Goal: Task Accomplishment & Management: Manage account settings

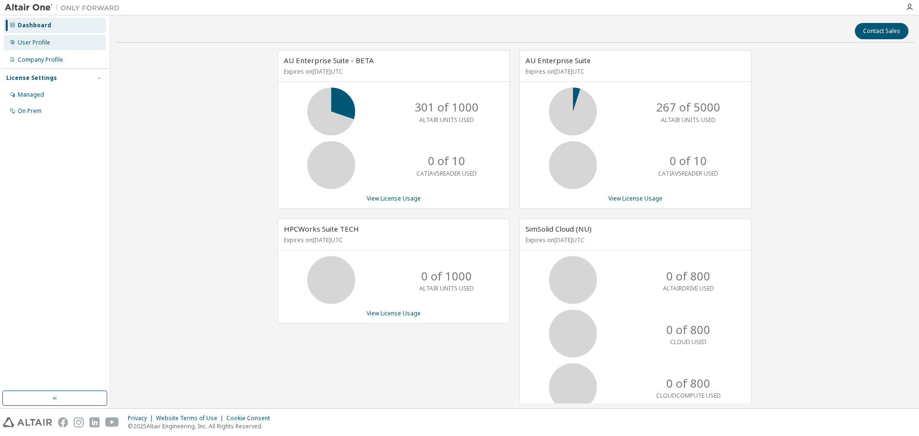
click at [67, 48] on div "User Profile" at bounding box center [55, 42] width 102 height 15
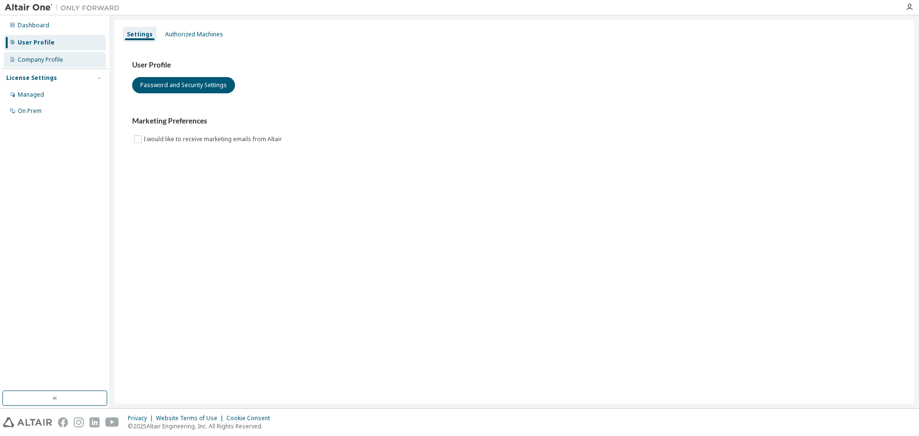
click at [71, 58] on div "Company Profile" at bounding box center [55, 59] width 102 height 15
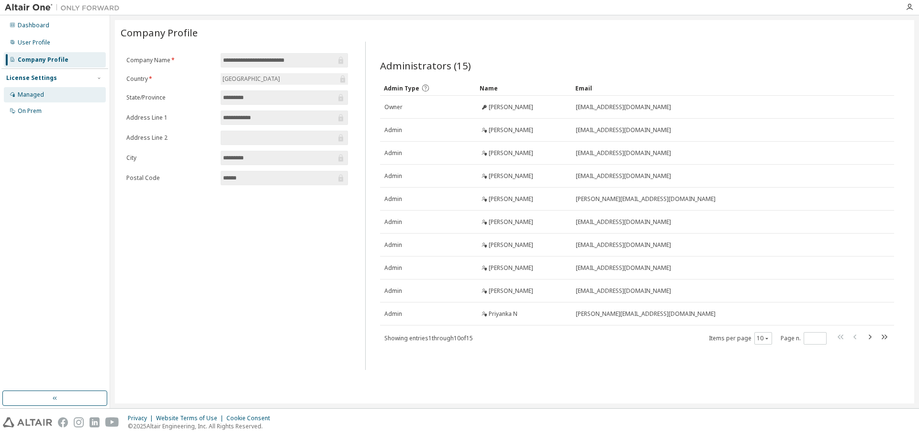
click at [48, 101] on div "Managed" at bounding box center [55, 94] width 102 height 15
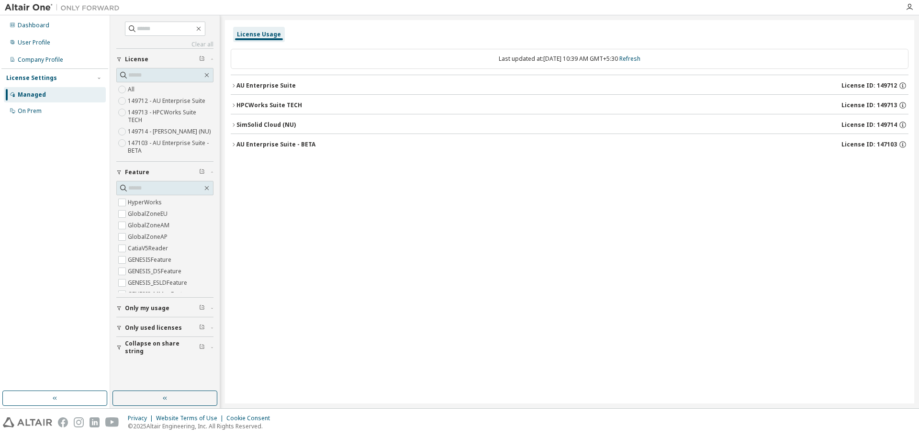
click at [269, 82] on div "AU Enterprise Suite" at bounding box center [265, 86] width 59 height 8
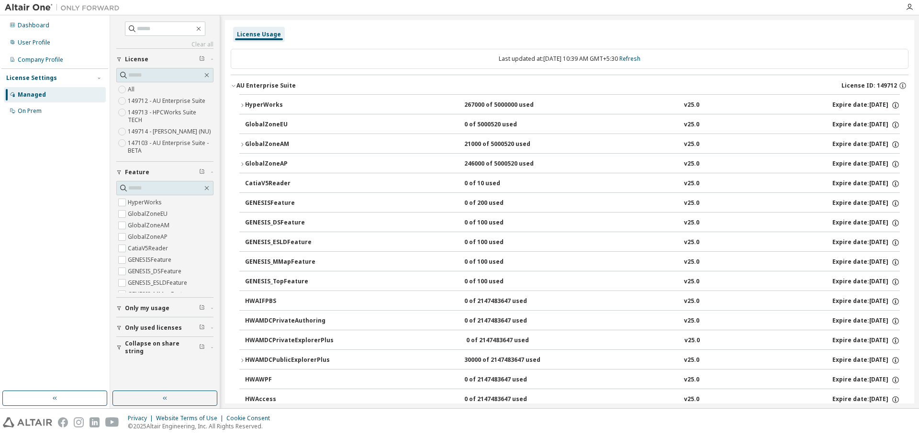
click at [269, 82] on div "AU Enterprise Suite" at bounding box center [265, 86] width 59 height 8
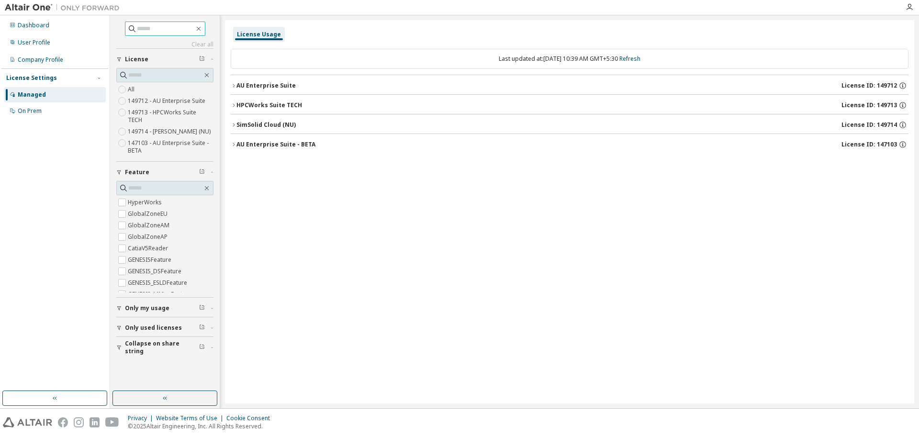
click at [154, 29] on input "text" at bounding box center [165, 29] width 57 height 10
click at [41, 106] on div "On Prem" at bounding box center [55, 110] width 102 height 15
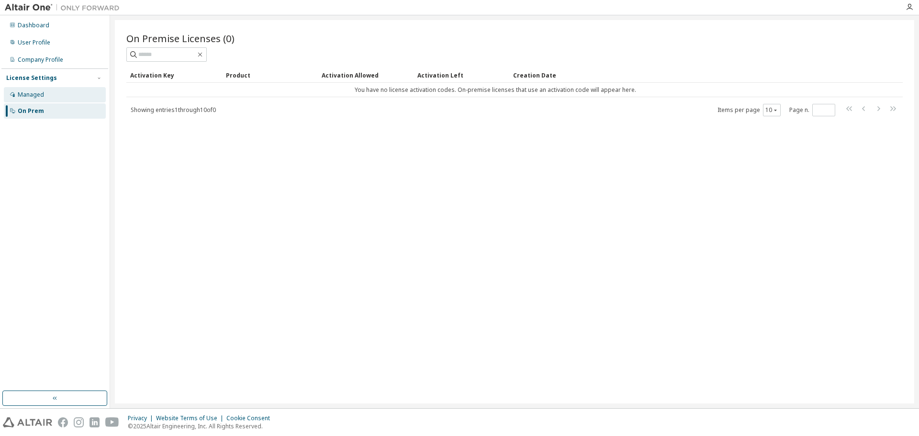
click at [47, 97] on div "Managed" at bounding box center [55, 94] width 102 height 15
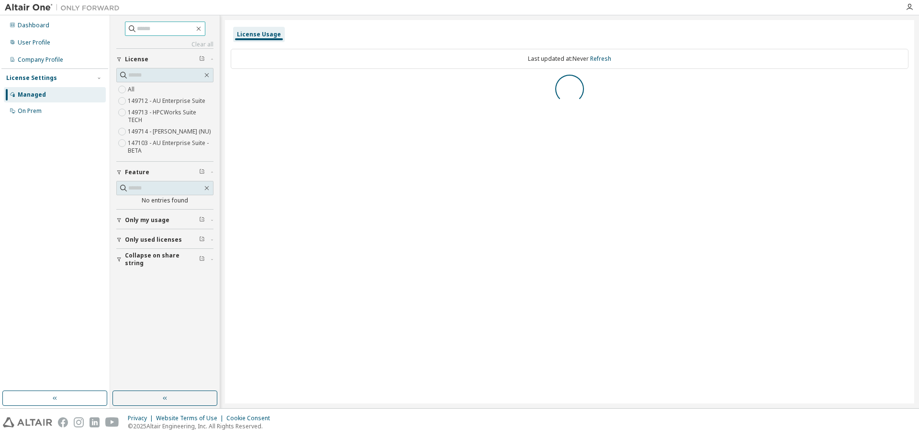
click at [149, 30] on input "text" at bounding box center [165, 29] width 57 height 10
type input "****"
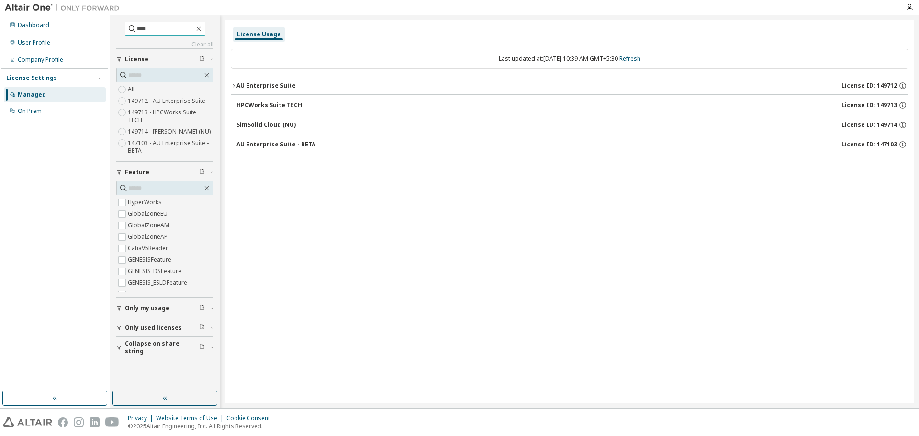
click at [154, 30] on input "****" at bounding box center [165, 29] width 57 height 10
click at [290, 144] on div "AU Enterprise Suite - BETA" at bounding box center [275, 145] width 79 height 8
click at [291, 123] on div "SimSolid Cloud (NU)" at bounding box center [265, 125] width 59 height 8
click at [284, 102] on div "HPCWorks Suite TECH" at bounding box center [269, 105] width 66 height 8
click at [279, 82] on div "AU Enterprise Suite" at bounding box center [265, 86] width 59 height 8
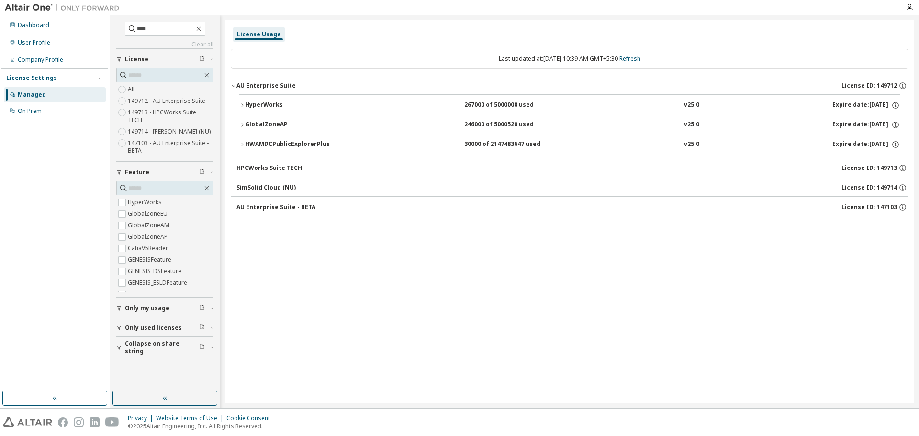
click at [277, 147] on div "HWAMDCPublicExplorerPlus" at bounding box center [288, 144] width 86 height 9
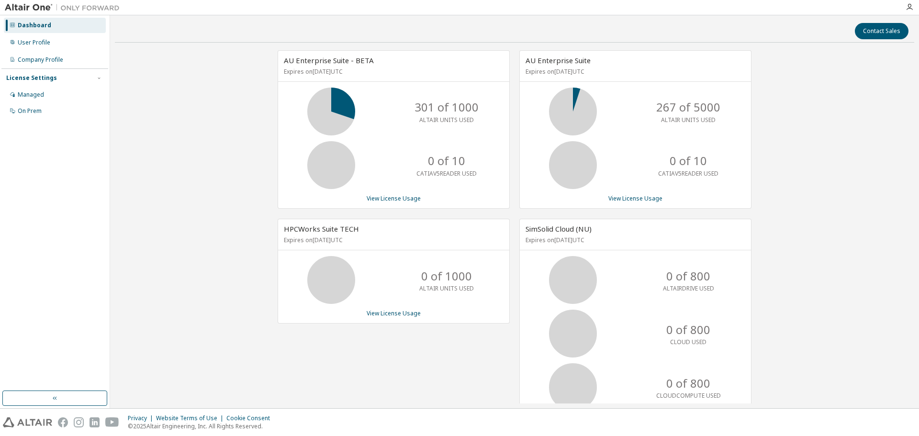
click at [746, 174] on div "0 of 10 CATIAV5READER USED" at bounding box center [635, 165] width 231 height 48
click at [61, 42] on div "User Profile" at bounding box center [55, 42] width 102 height 15
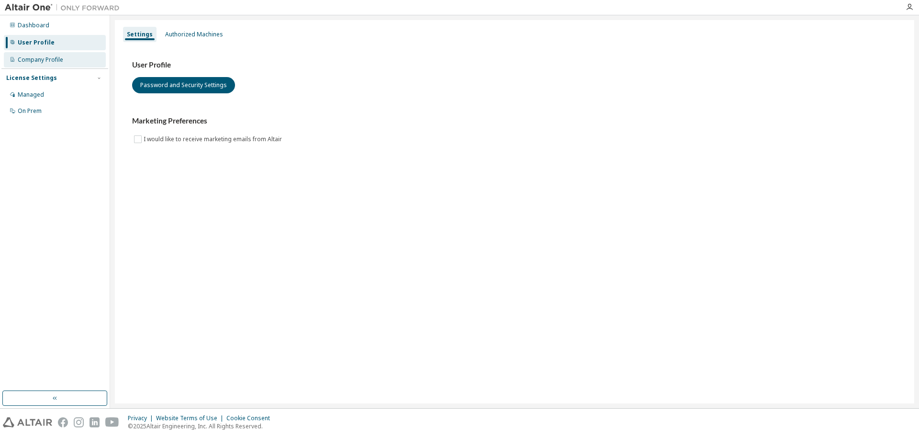
click at [62, 61] on div "Company Profile" at bounding box center [40, 60] width 45 height 8
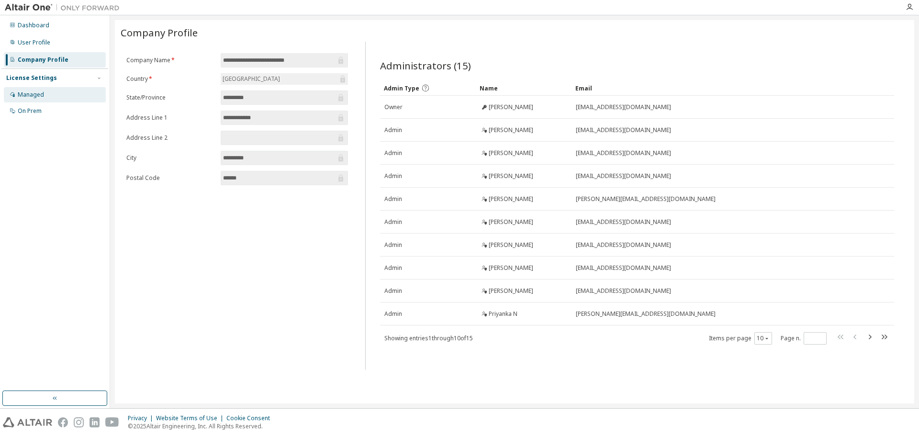
click at [56, 94] on div "Managed" at bounding box center [55, 94] width 102 height 15
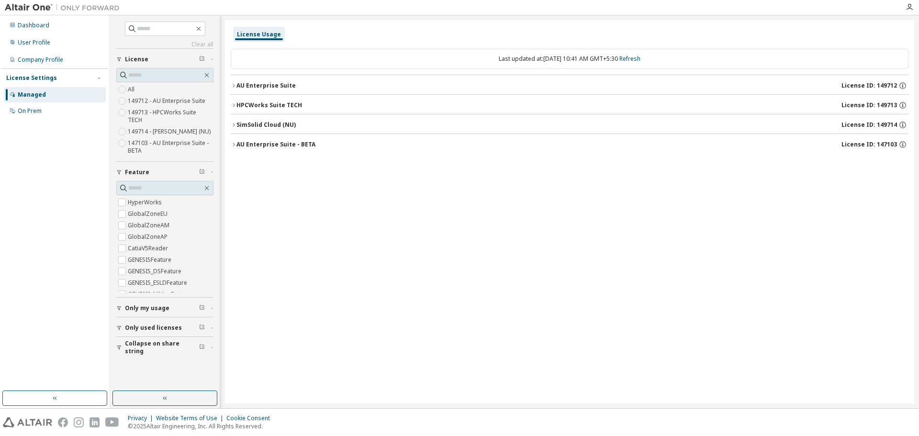
click at [145, 304] on span "Only my usage" at bounding box center [147, 308] width 45 height 8
click at [145, 317] on button "Only used licenses" at bounding box center [164, 327] width 97 height 21
click at [151, 341] on span "Collapse on share string" at bounding box center [162, 347] width 74 height 15
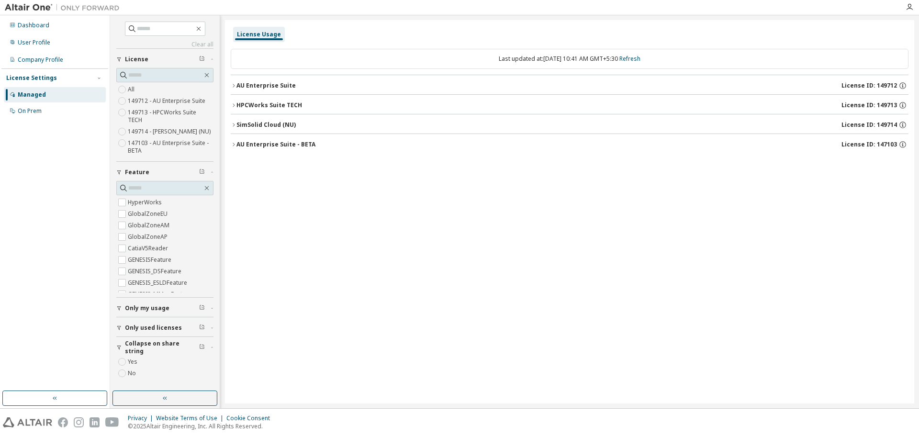
click at [151, 341] on span "Collapse on share string" at bounding box center [162, 347] width 74 height 15
click at [268, 141] on div "AU Enterprise Suite - BETA" at bounding box center [275, 145] width 79 height 8
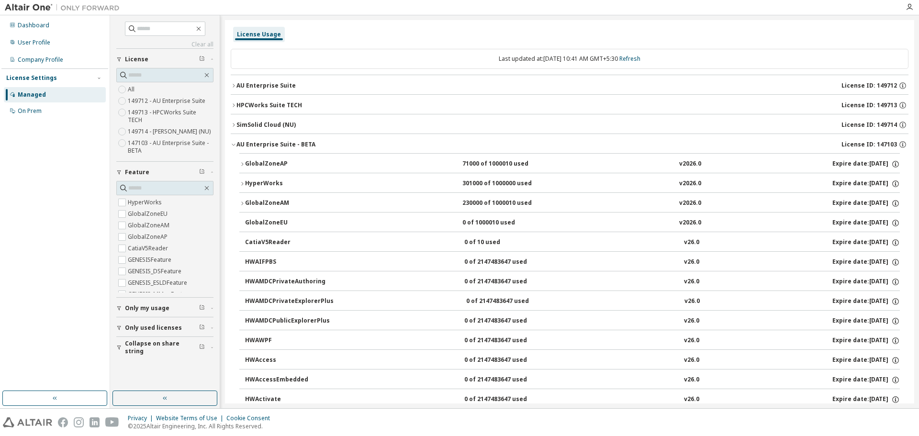
click at [301, 144] on div "AU Enterprise Suite - BETA" at bounding box center [275, 145] width 79 height 8
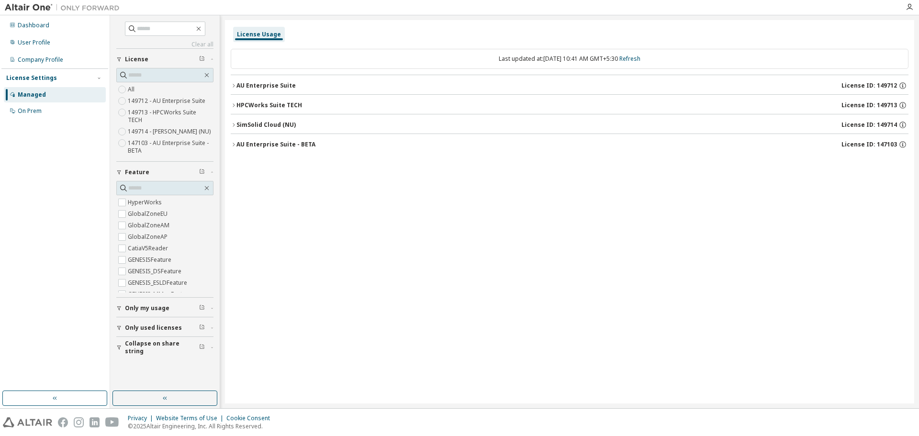
click at [292, 87] on div "AU Enterprise Suite" at bounding box center [265, 86] width 59 height 8
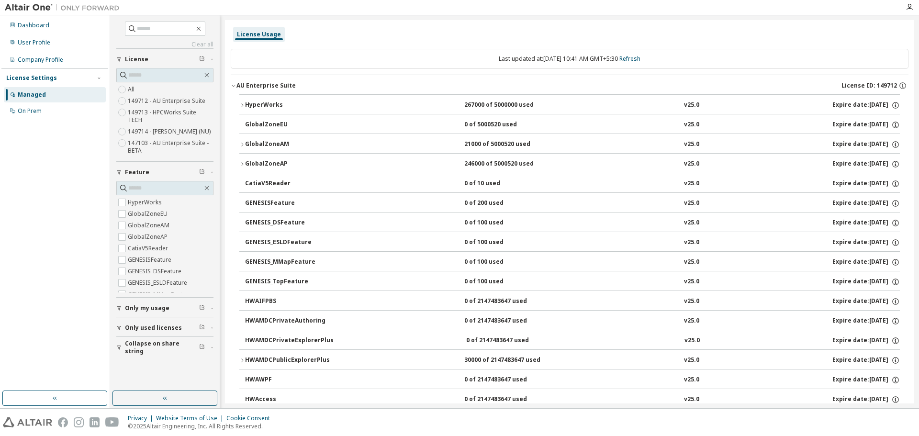
click at [299, 360] on div "HWAMDCPublicExplorerPlus" at bounding box center [288, 360] width 86 height 9
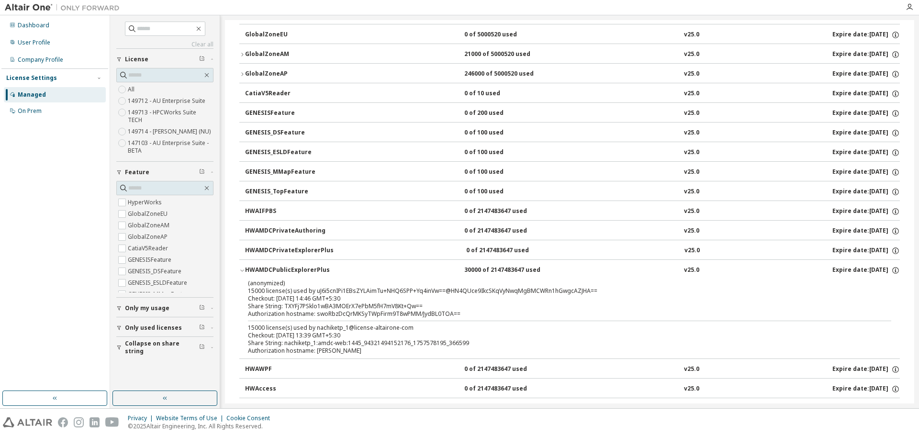
scroll to position [96, 0]
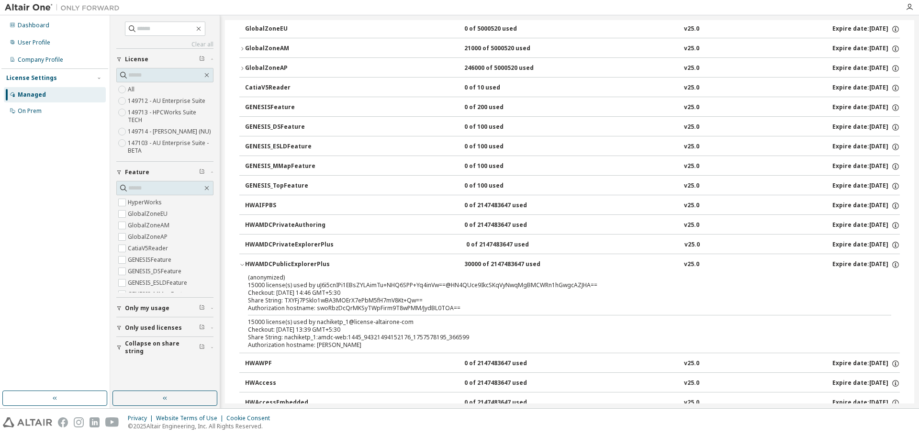
click at [306, 264] on div "HWAMDCPublicExplorerPlus" at bounding box center [288, 264] width 86 height 9
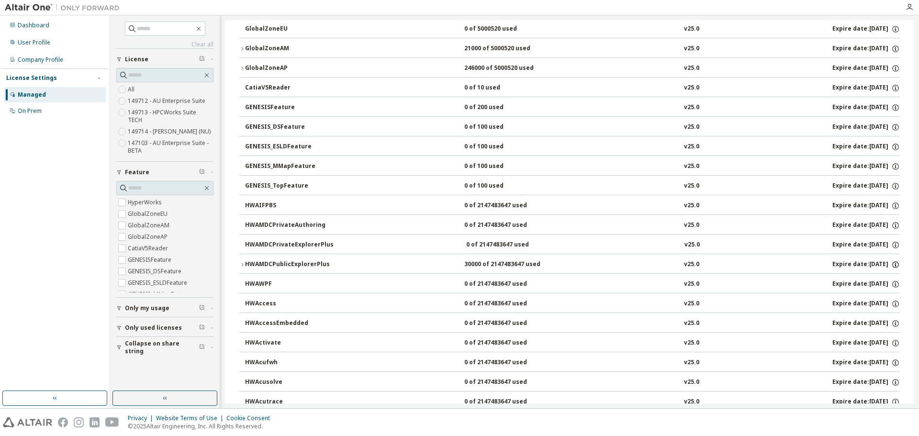
click at [892, 265] on icon "button" at bounding box center [895, 264] width 9 height 9
click at [241, 266] on icon "button" at bounding box center [242, 265] width 6 height 6
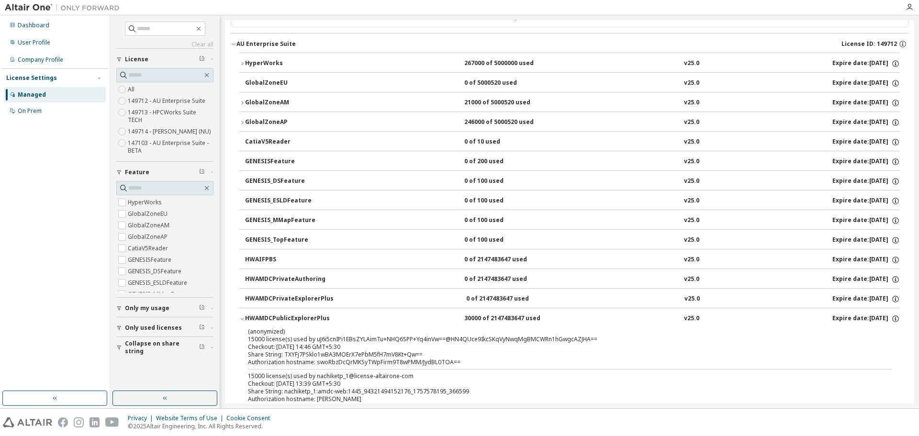
scroll to position [0, 0]
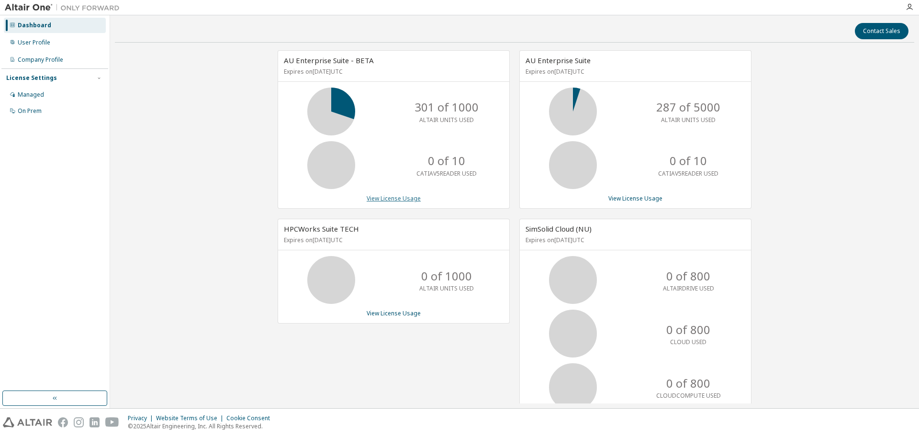
click at [391, 200] on link "View License Usage" at bounding box center [394, 198] width 54 height 8
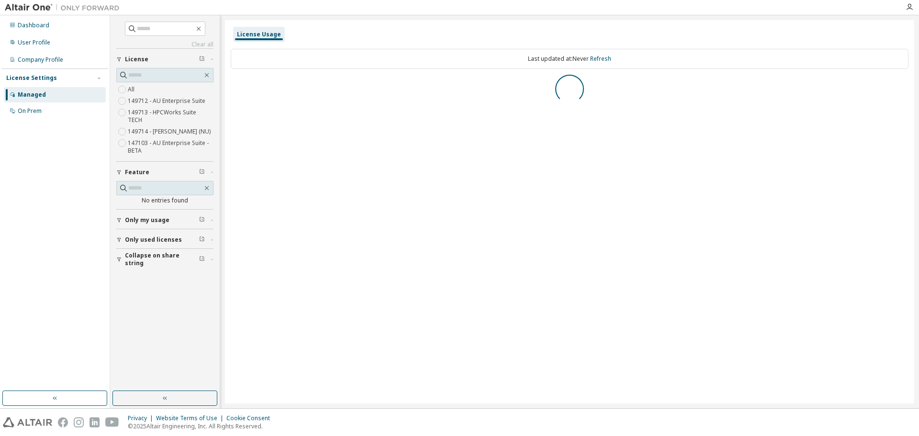
click at [154, 216] on span "Only my usage" at bounding box center [147, 220] width 45 height 8
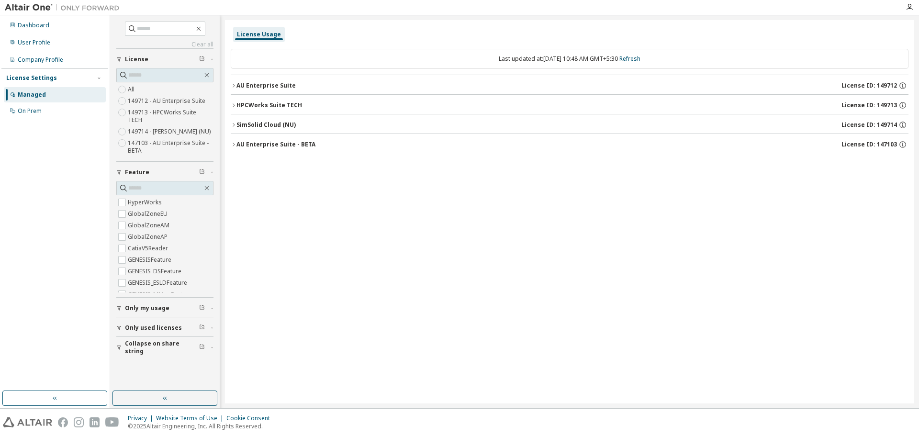
click at [162, 304] on span "Only my usage" at bounding box center [147, 308] width 45 height 8
click at [334, 289] on div "License Usage Last updated at: [DATE] 10:48 AM GMT+5:30 Refresh AU Enterprise S…" at bounding box center [569, 211] width 689 height 383
click at [156, 26] on input "text" at bounding box center [165, 29] width 57 height 10
click at [78, 64] on div "Company Profile" at bounding box center [55, 59] width 102 height 15
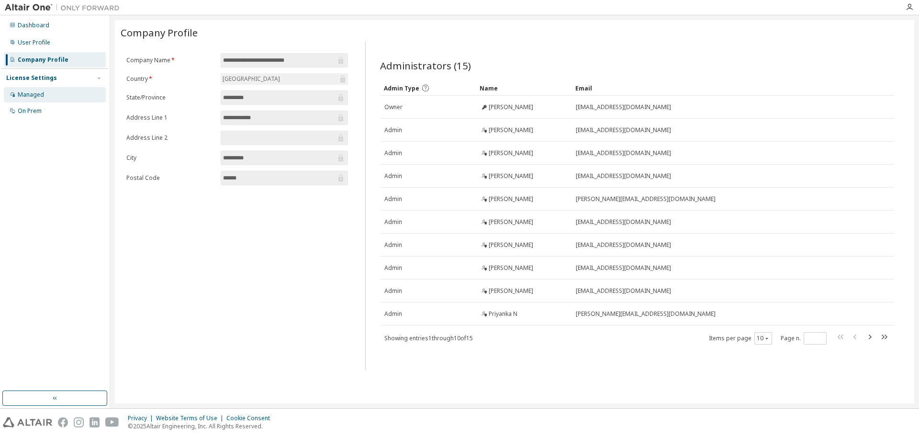
click at [51, 94] on div "Managed" at bounding box center [55, 94] width 102 height 15
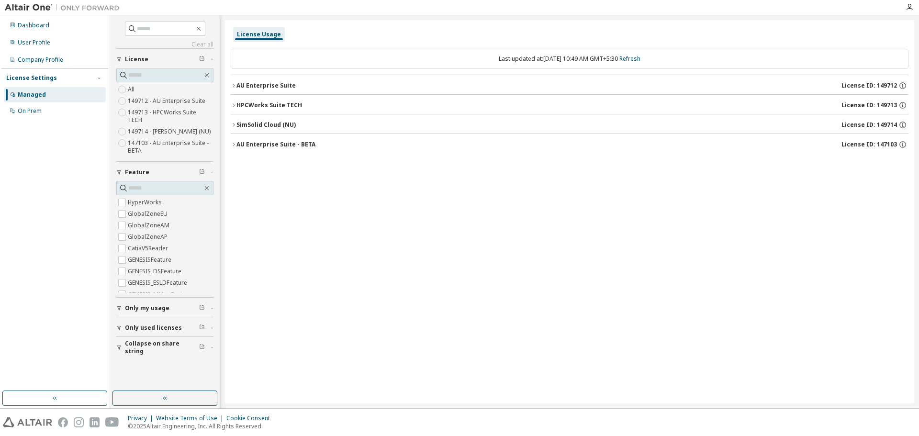
click at [142, 304] on span "Only my usage" at bounding box center [147, 308] width 45 height 8
